Goal: Information Seeking & Learning: Find specific fact

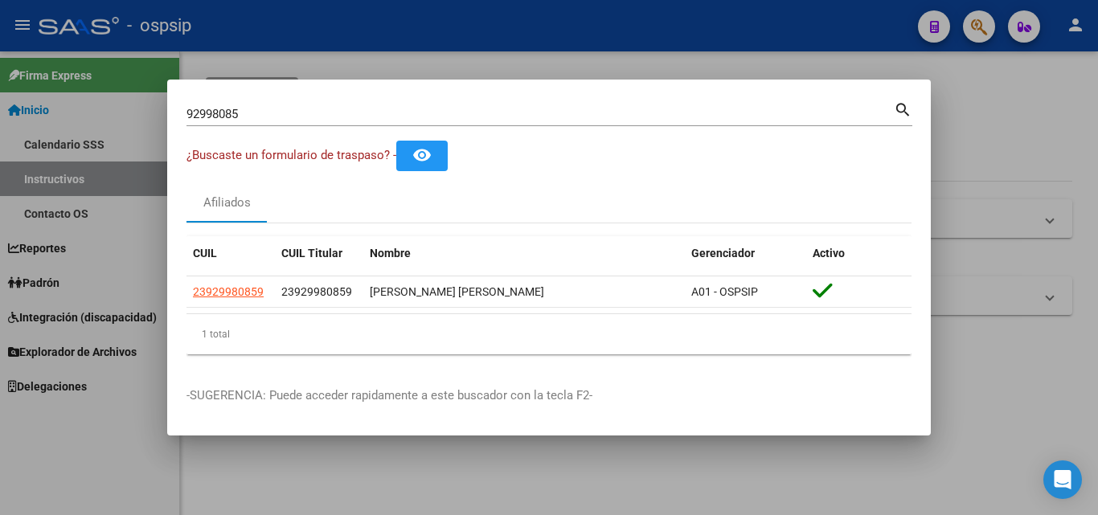
click at [302, 129] on div "92998085 Buscar (apellido, dni, [PERSON_NAME], nro traspaso, cuit, obra social)…" at bounding box center [549, 120] width 726 height 43
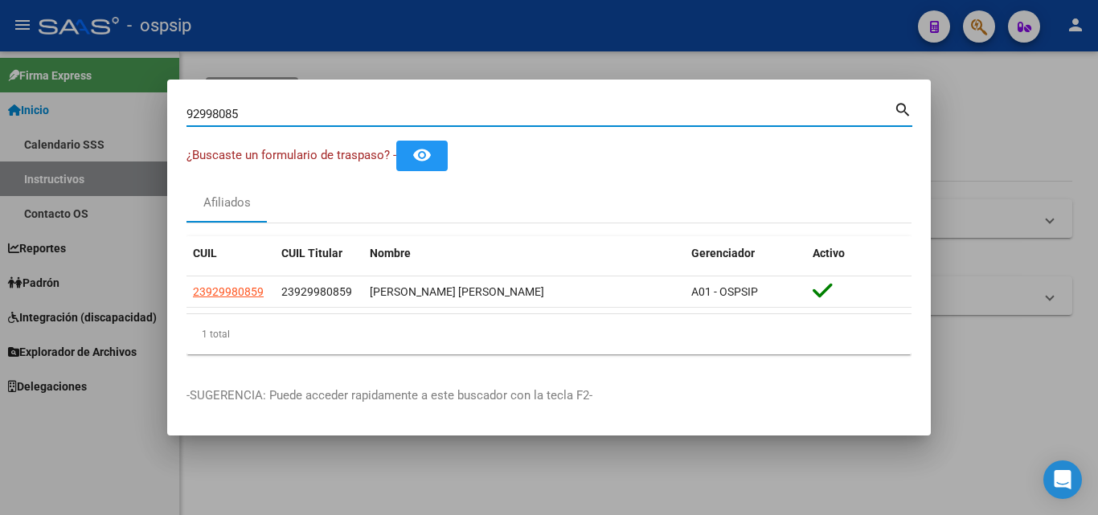
click at [297, 113] on input "92998085" at bounding box center [539, 114] width 707 height 14
type input "9"
type input "57627437"
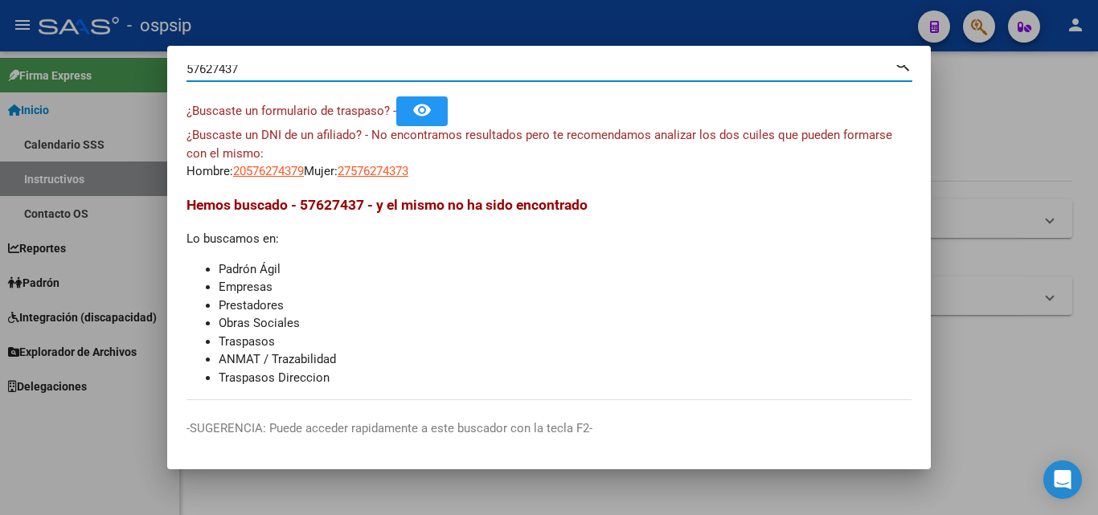
scroll to position [23, 0]
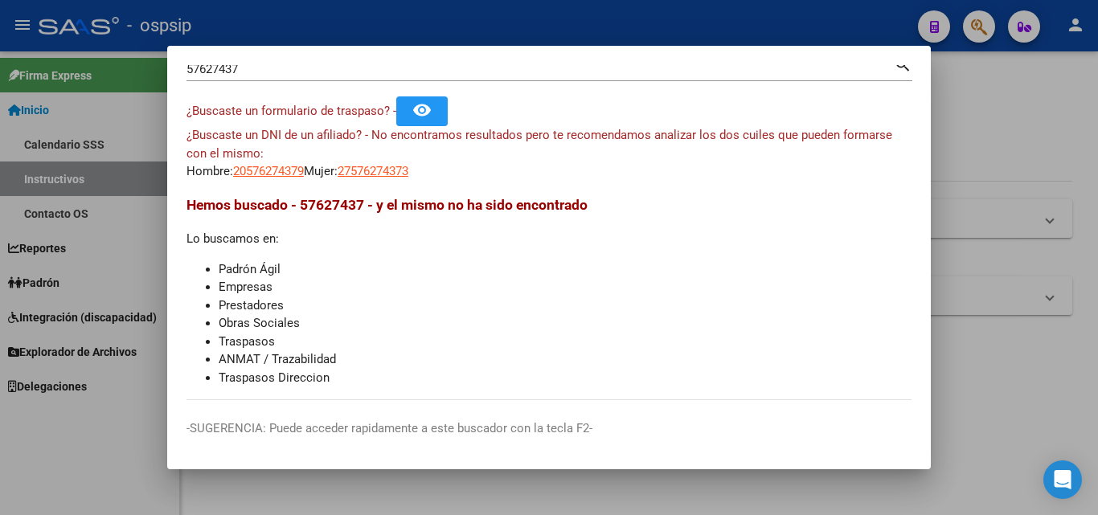
click at [745, 22] on div at bounding box center [549, 257] width 1098 height 515
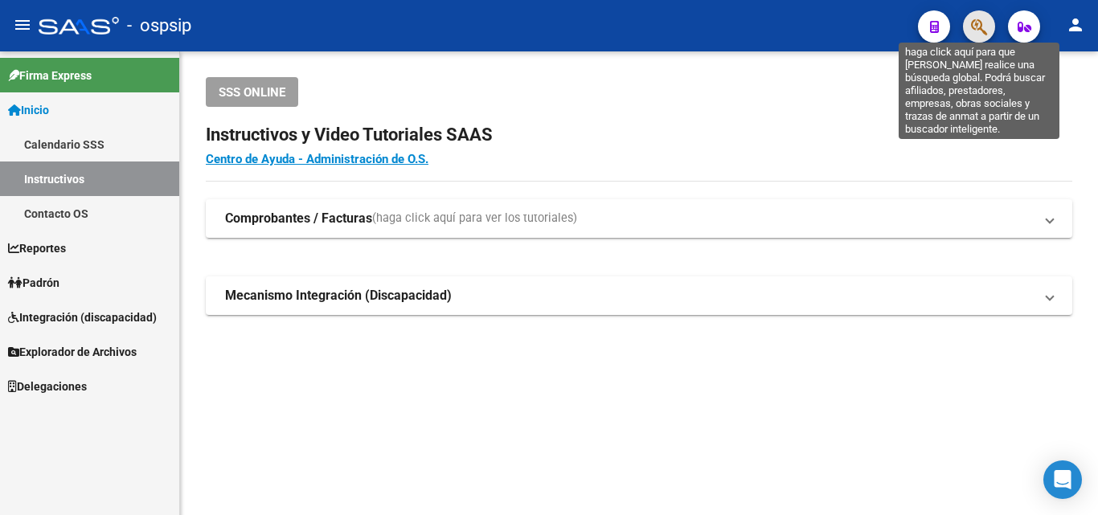
click at [973, 22] on icon "button" at bounding box center [979, 27] width 16 height 18
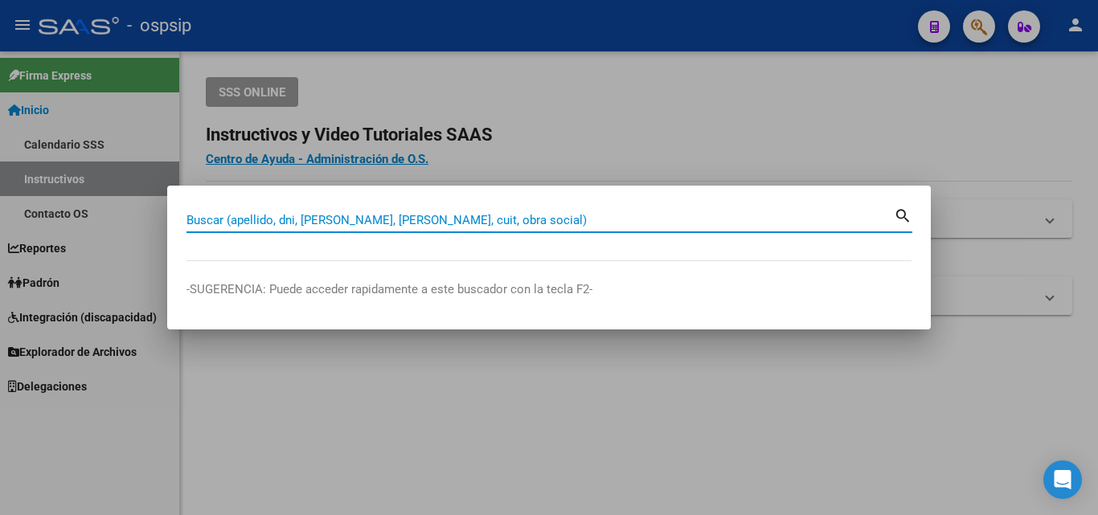
click at [253, 209] on div "Buscar (apellido, dni, [PERSON_NAME], [PERSON_NAME], cuit, obra social)" at bounding box center [539, 220] width 707 height 24
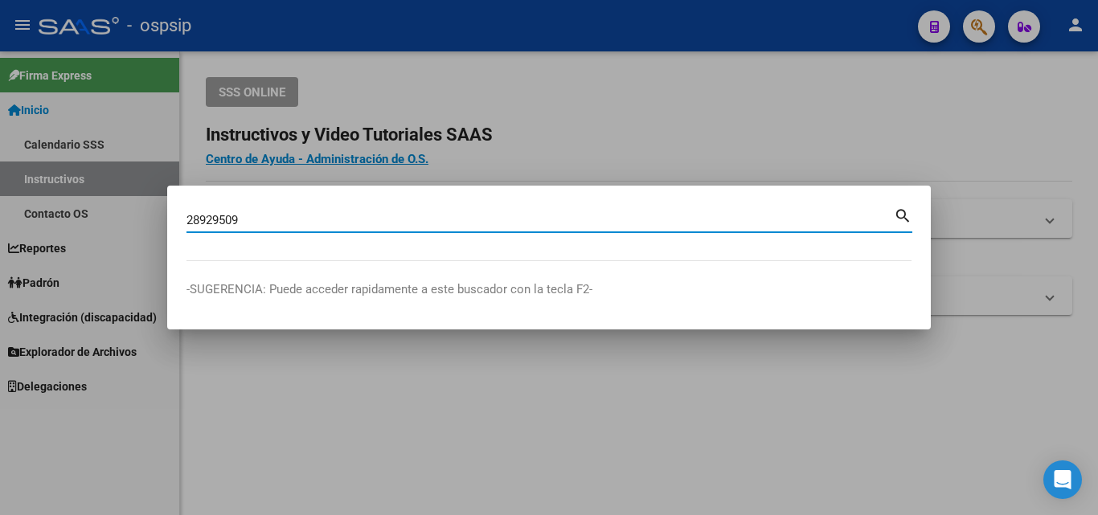
type input "28929509"
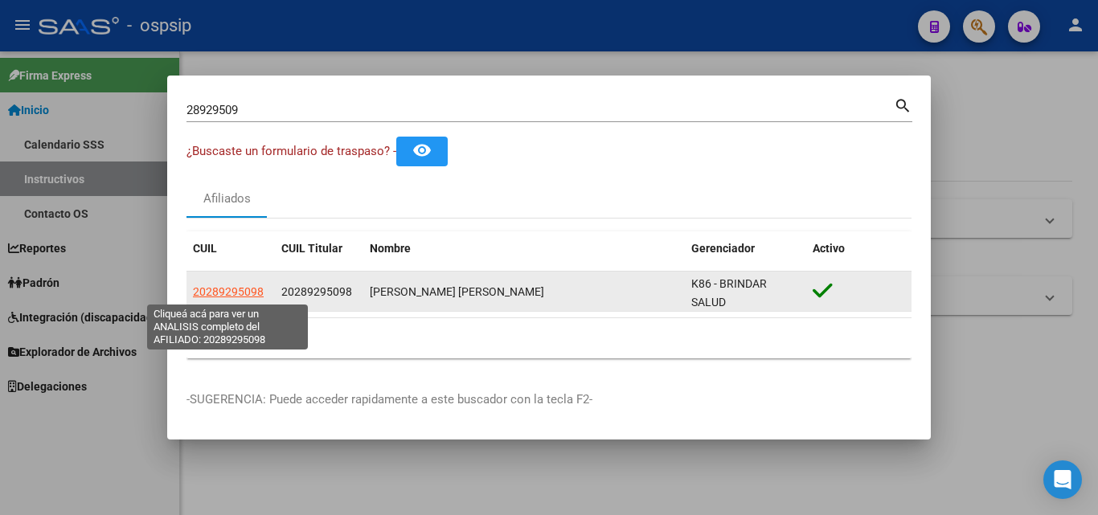
click at [244, 294] on span "20289295098" at bounding box center [228, 291] width 71 height 13
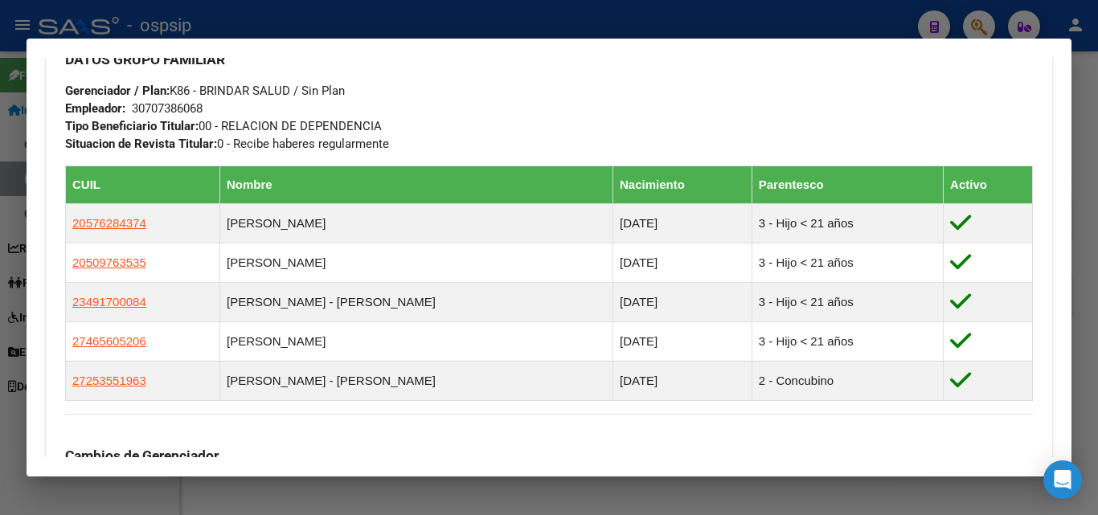
scroll to position [804, 0]
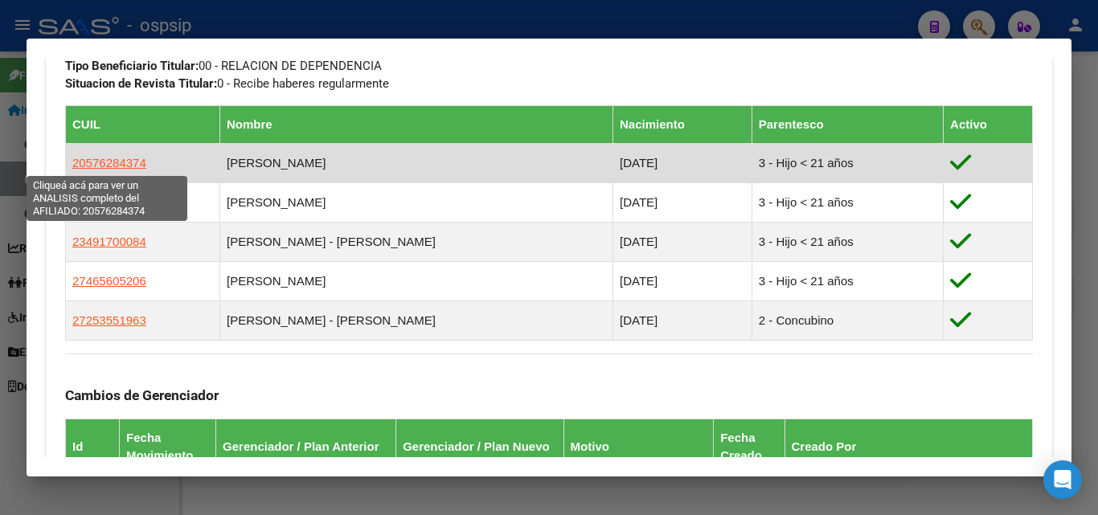
click at [100, 158] on span "20576284374" at bounding box center [109, 163] width 74 height 14
type textarea "20576284374"
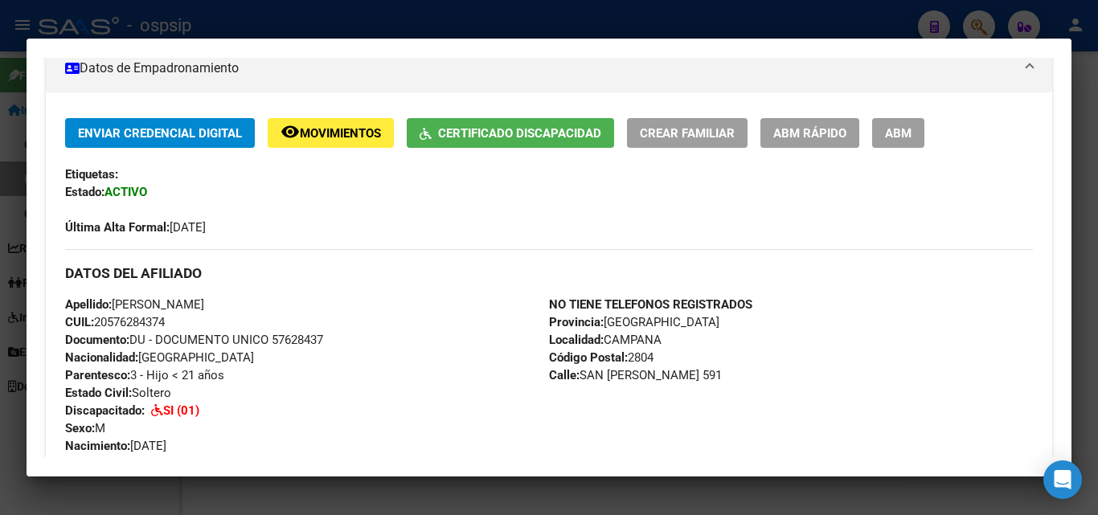
scroll to position [322, 0]
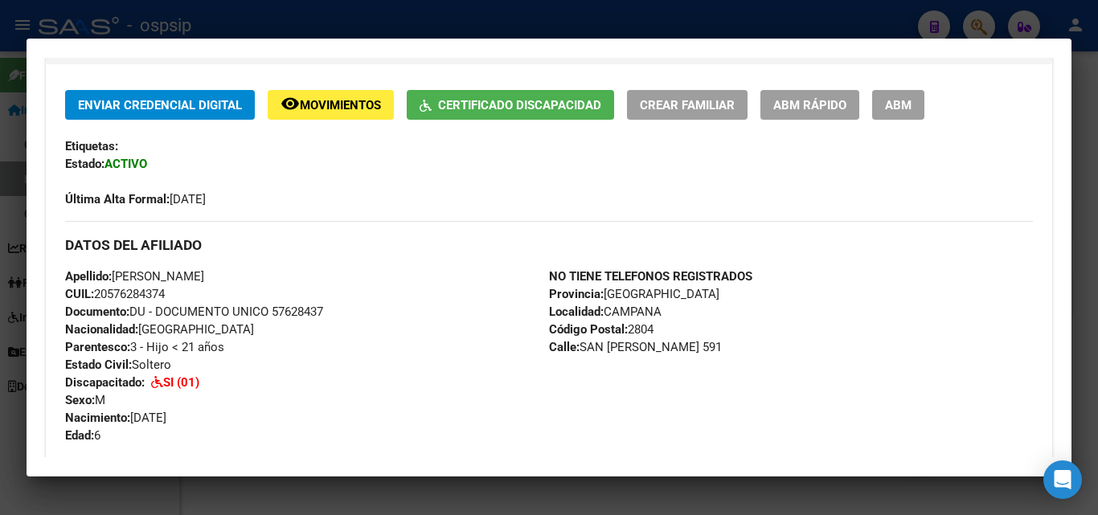
click at [535, 102] on span "Certificado Discapacidad" at bounding box center [519, 105] width 163 height 14
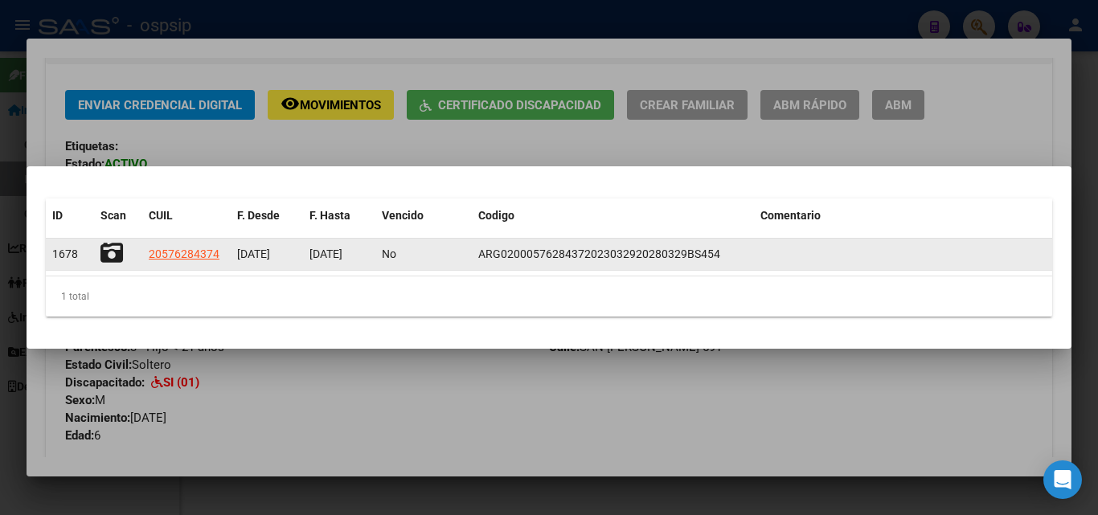
click at [122, 256] on icon at bounding box center [111, 253] width 23 height 23
